Goal: Find specific page/section: Find specific page/section

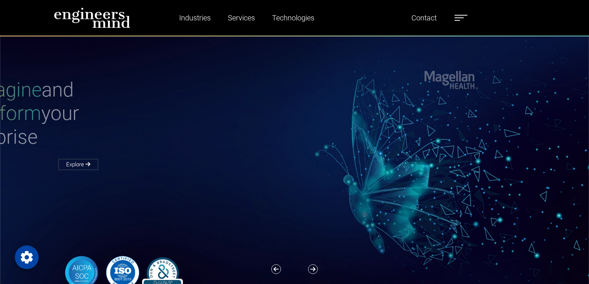
click at [467, 15] on span at bounding box center [461, 15] width 13 height 1
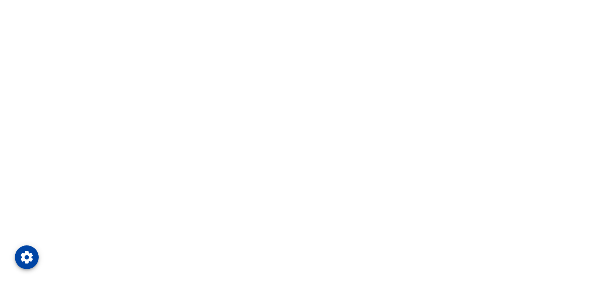
drag, startPoint x: 318, startPoint y: 187, endPoint x: 308, endPoint y: 185, distance: 10.5
click at [198, 0] on html at bounding box center [297, 0] width 595 height 0
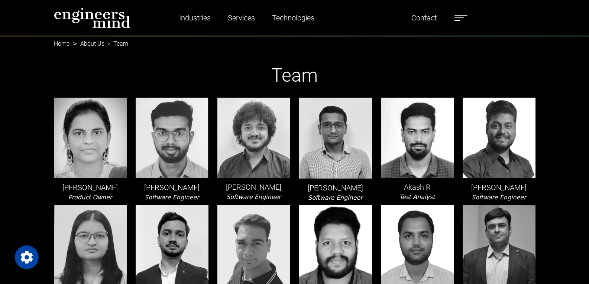
click at [349, 79] on h1 "Team" at bounding box center [295, 75] width 482 height 22
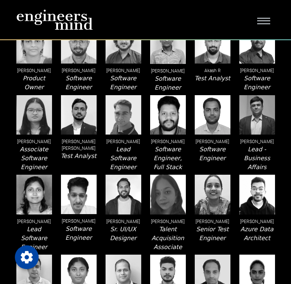
scroll to position [1215, 0]
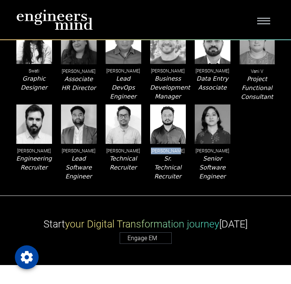
click at [169, 40] on nav "Industries Financial Services Healthcare Manufacturing Services Digital Transfo…" at bounding box center [145, 20] width 291 height 40
